Goal: Task Accomplishment & Management: Manage account settings

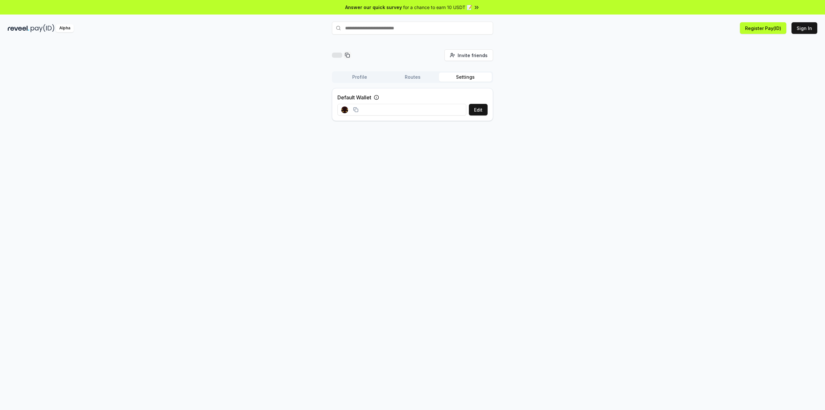
click at [164, 111] on input at bounding box center [401, 110] width 129 height 12
click at [164, 78] on button "Routes" at bounding box center [412, 77] width 53 height 9
click at [164, 79] on button "Profile" at bounding box center [359, 77] width 53 height 9
click at [164, 75] on button "Routes" at bounding box center [412, 77] width 53 height 9
click at [164, 80] on button "Settings" at bounding box center [465, 77] width 53 height 9
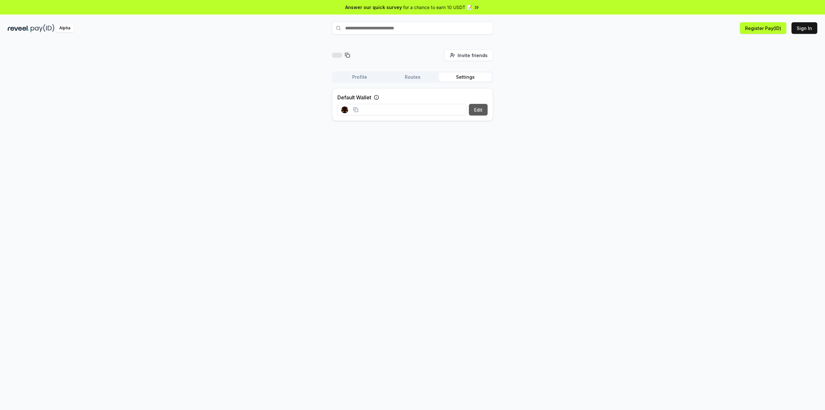
click at [164, 108] on button "Edit" at bounding box center [478, 110] width 19 height 12
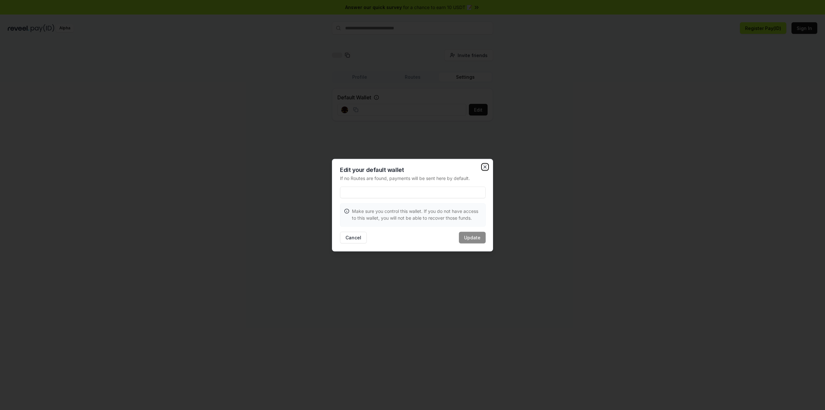
click at [164, 164] on icon "button" at bounding box center [484, 166] width 5 height 5
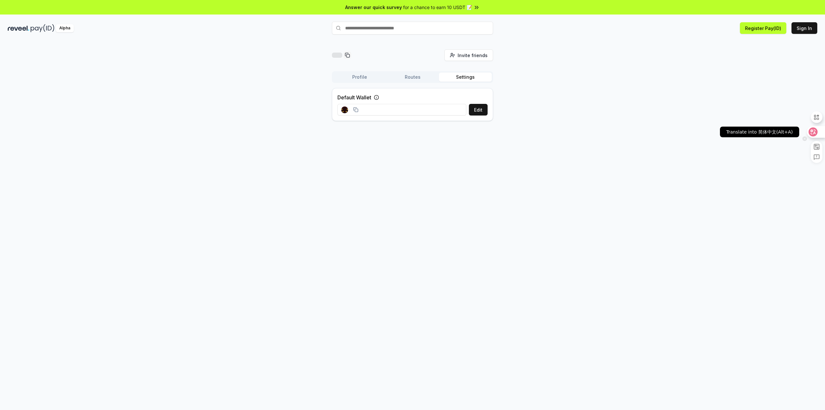
click at [820, 131] on div at bounding box center [815, 132] width 17 height 12
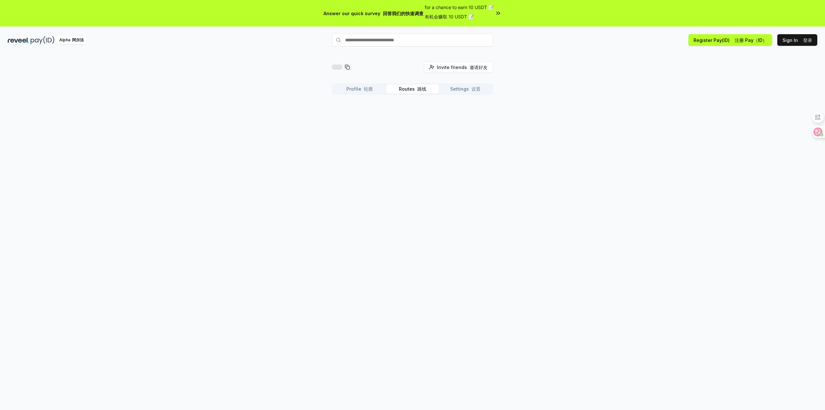
click at [425, 87] on font "路线" at bounding box center [421, 88] width 9 height 5
click at [364, 89] on font "轮廓" at bounding box center [368, 88] width 9 height 5
